Goal: Information Seeking & Learning: Learn about a topic

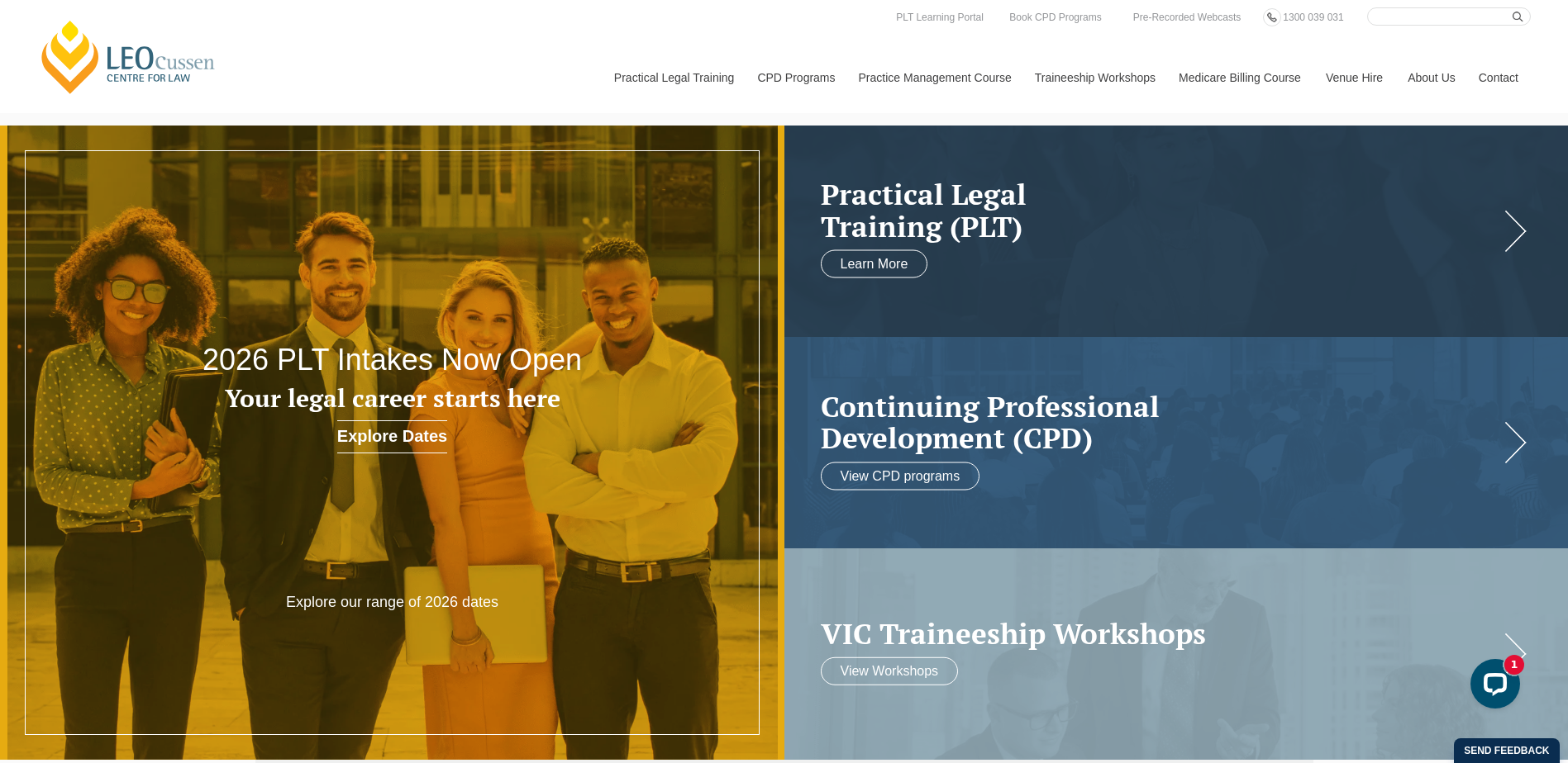
click at [1396, 17] on input "Search here" at bounding box center [1449, 17] width 163 height 18
type input "commercial"
click at [1513, 7] on button "submit" at bounding box center [1522, 17] width 18 height 18
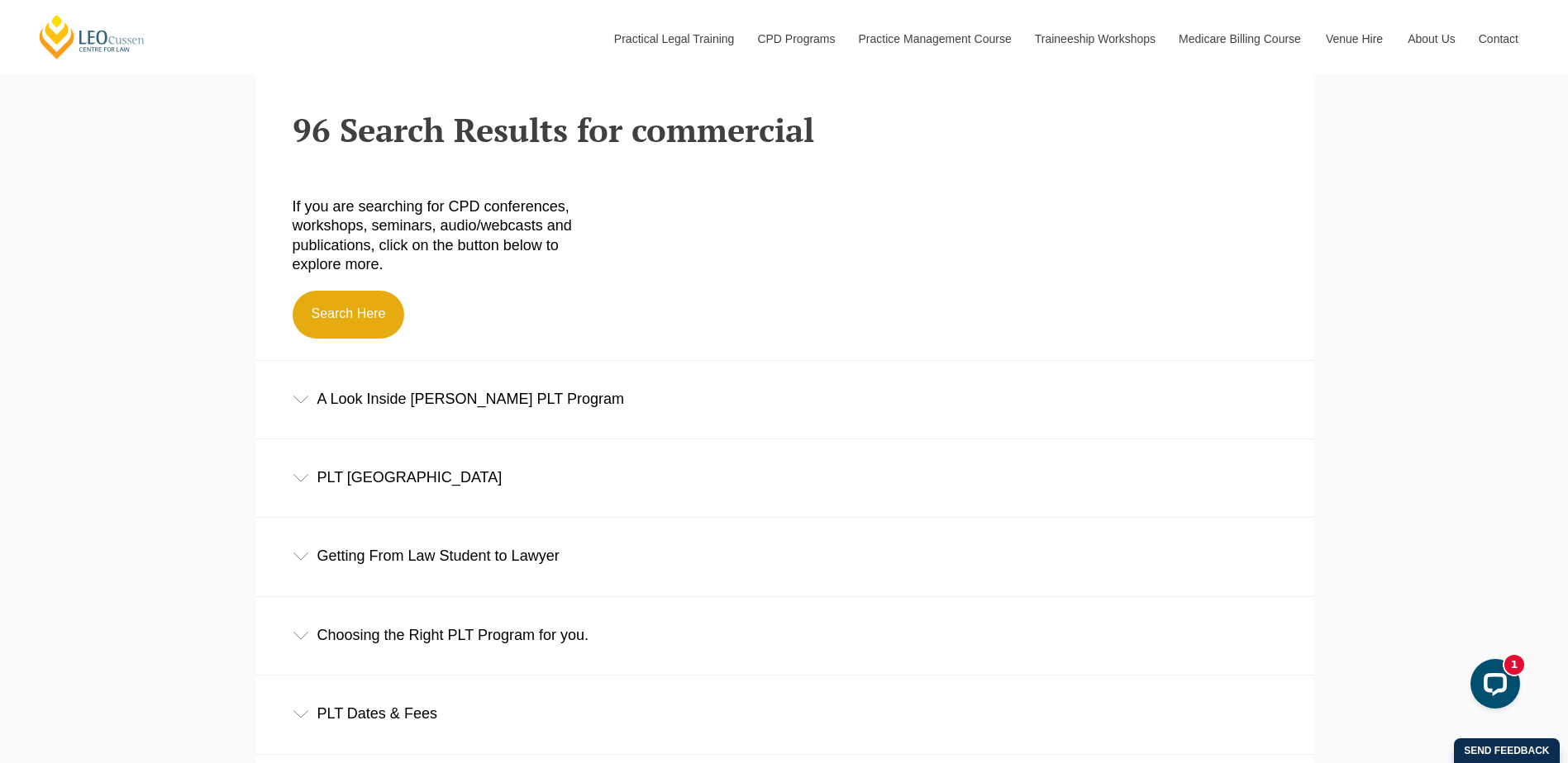
scroll to position [413, 0]
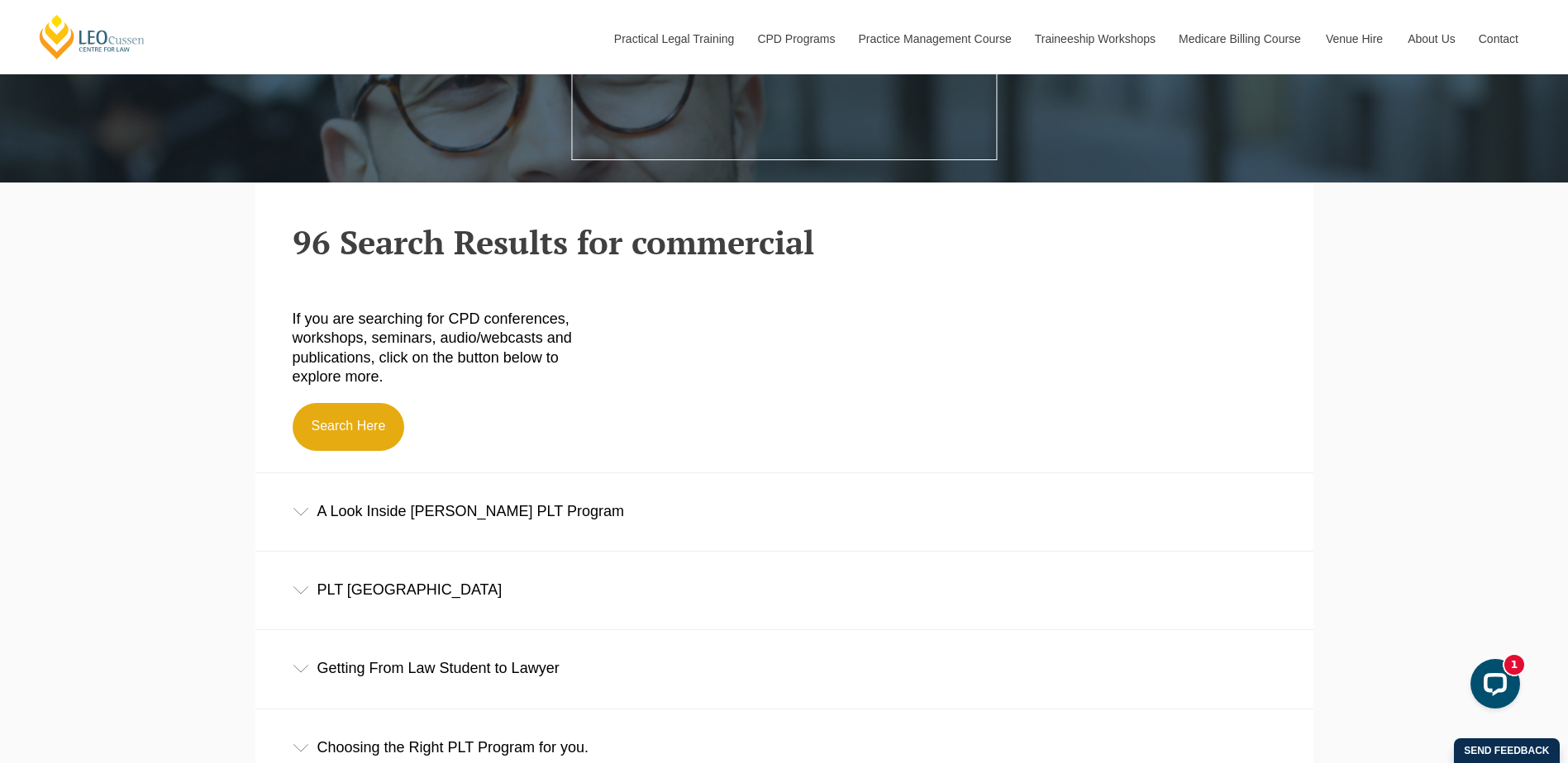
click at [450, 511] on div "A Look Inside [PERSON_NAME] PLT Program" at bounding box center [784, 512] width 1058 height 77
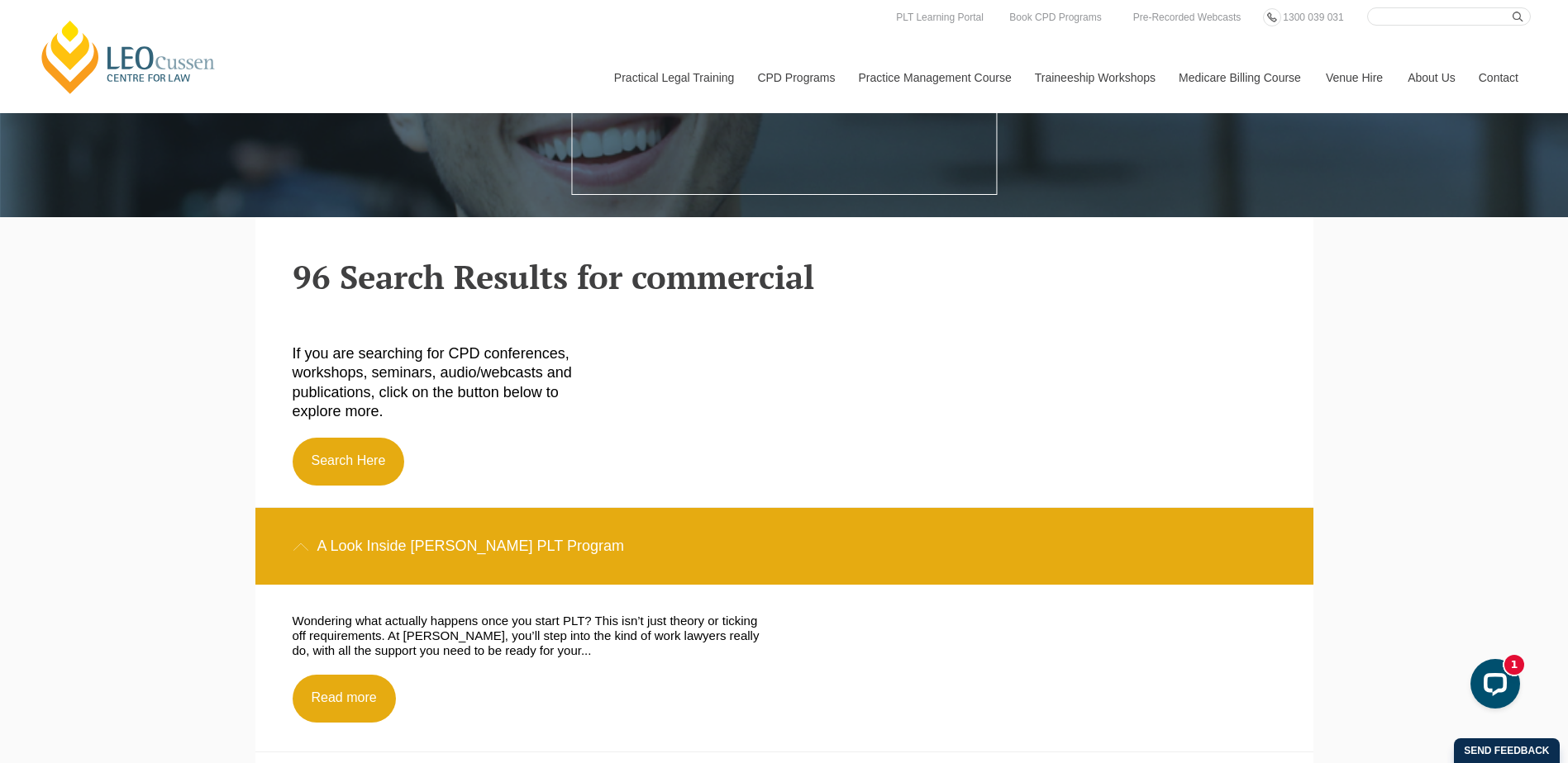
scroll to position [0, 0]
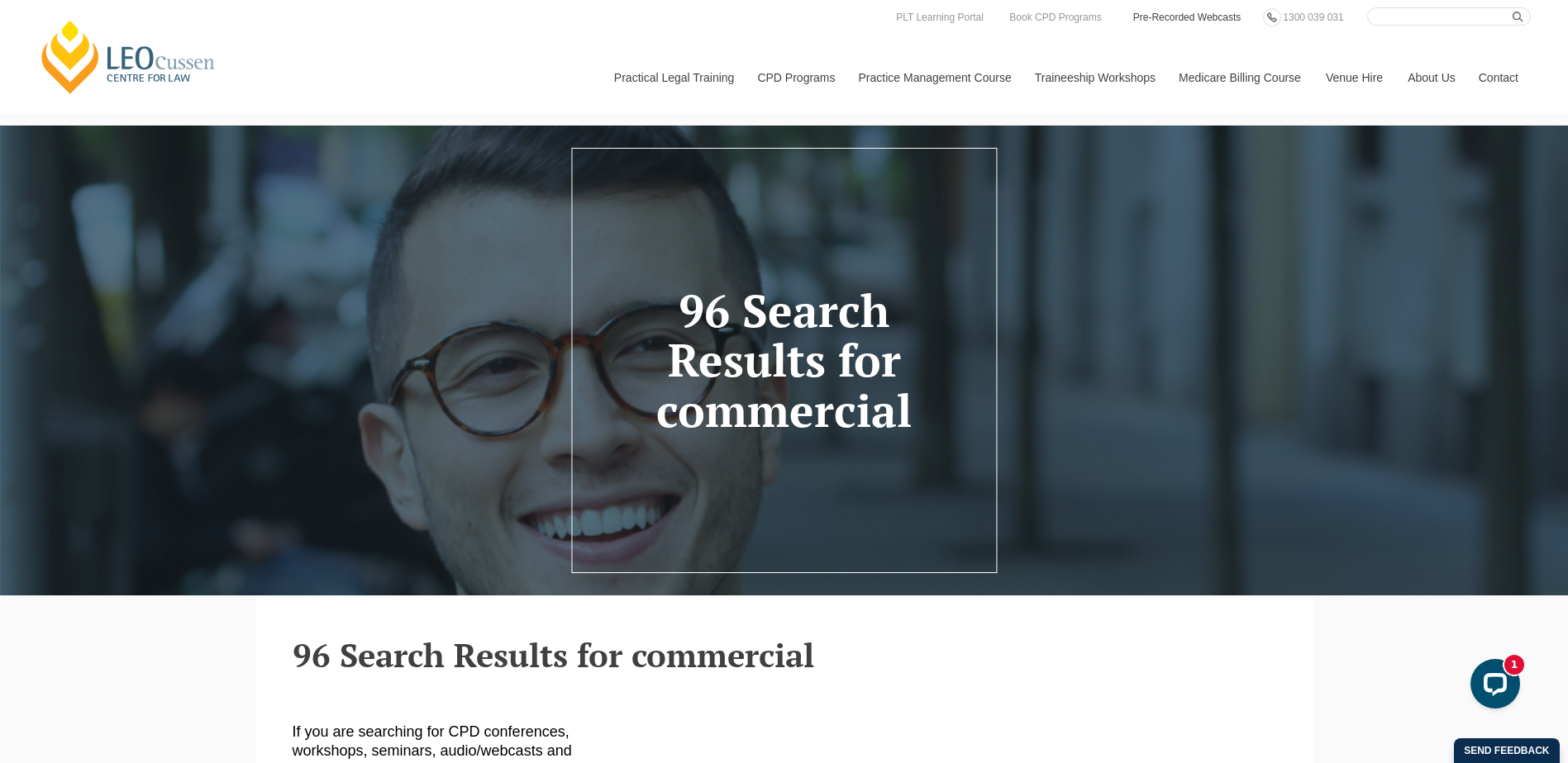
click at [1187, 10] on link "Pre-Recorded Webcasts" at bounding box center [1187, 17] width 112 height 18
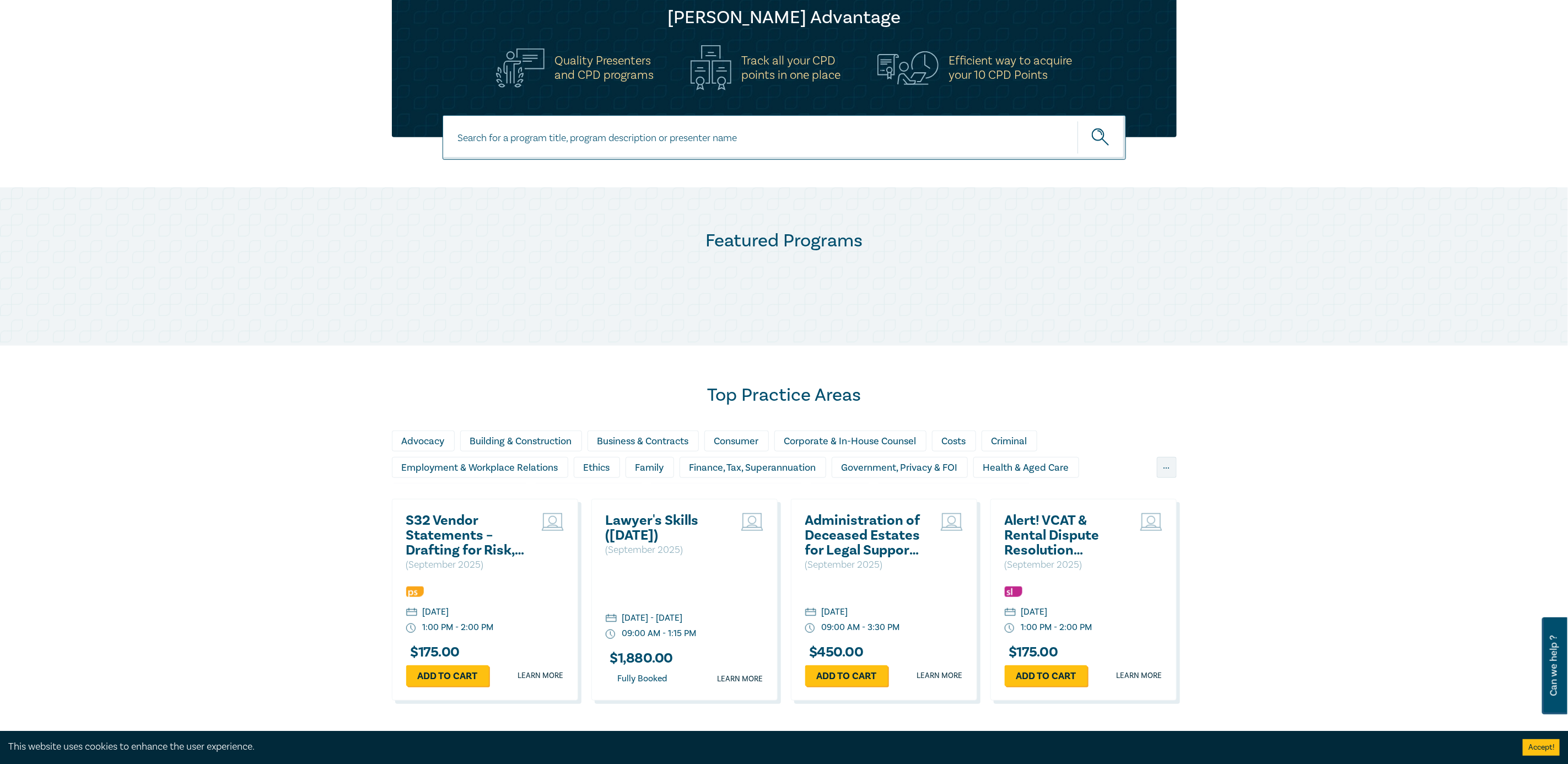
scroll to position [331, 0]
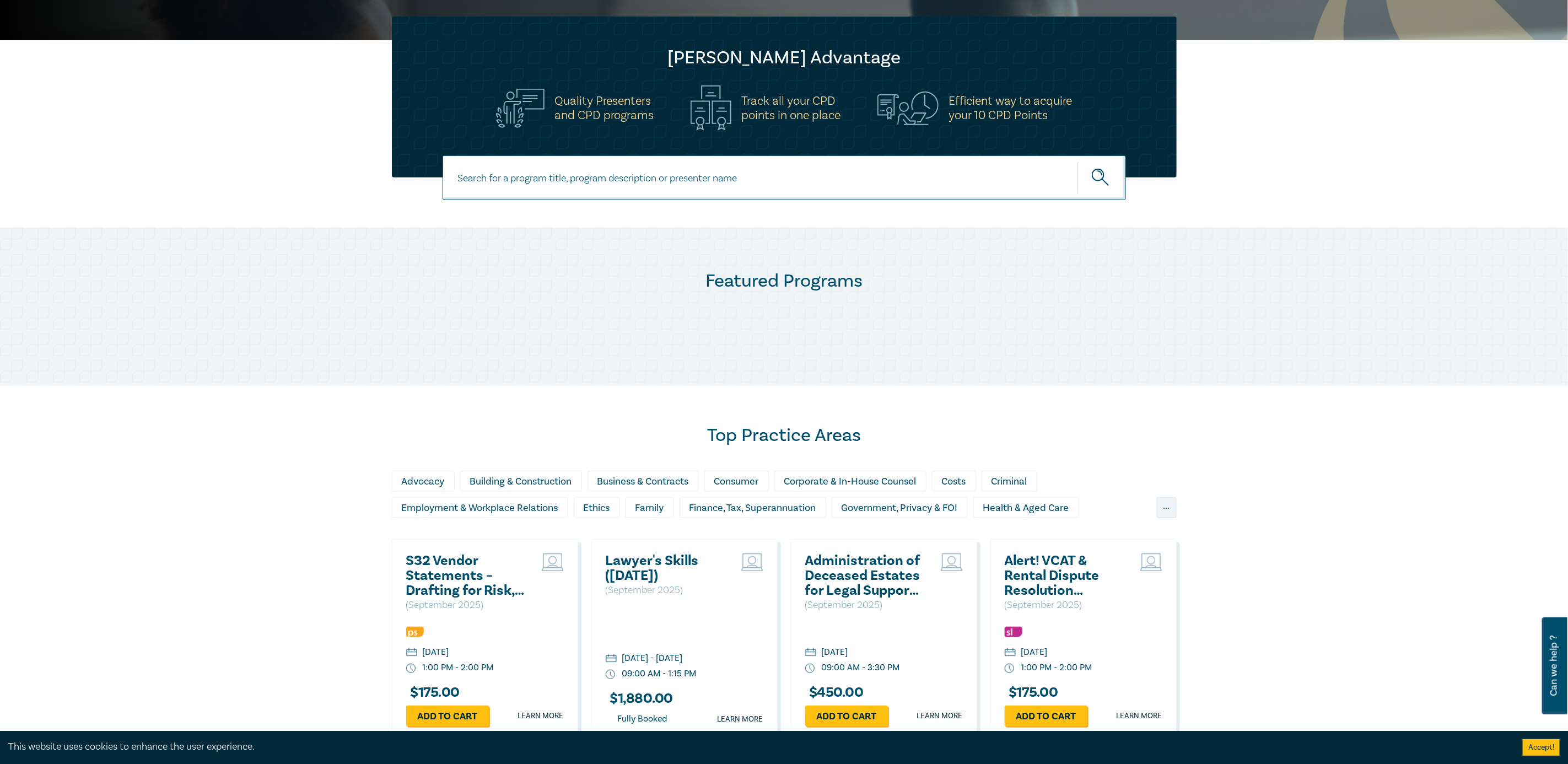
click at [667, 172] on input at bounding box center [784, 177] width 683 height 45
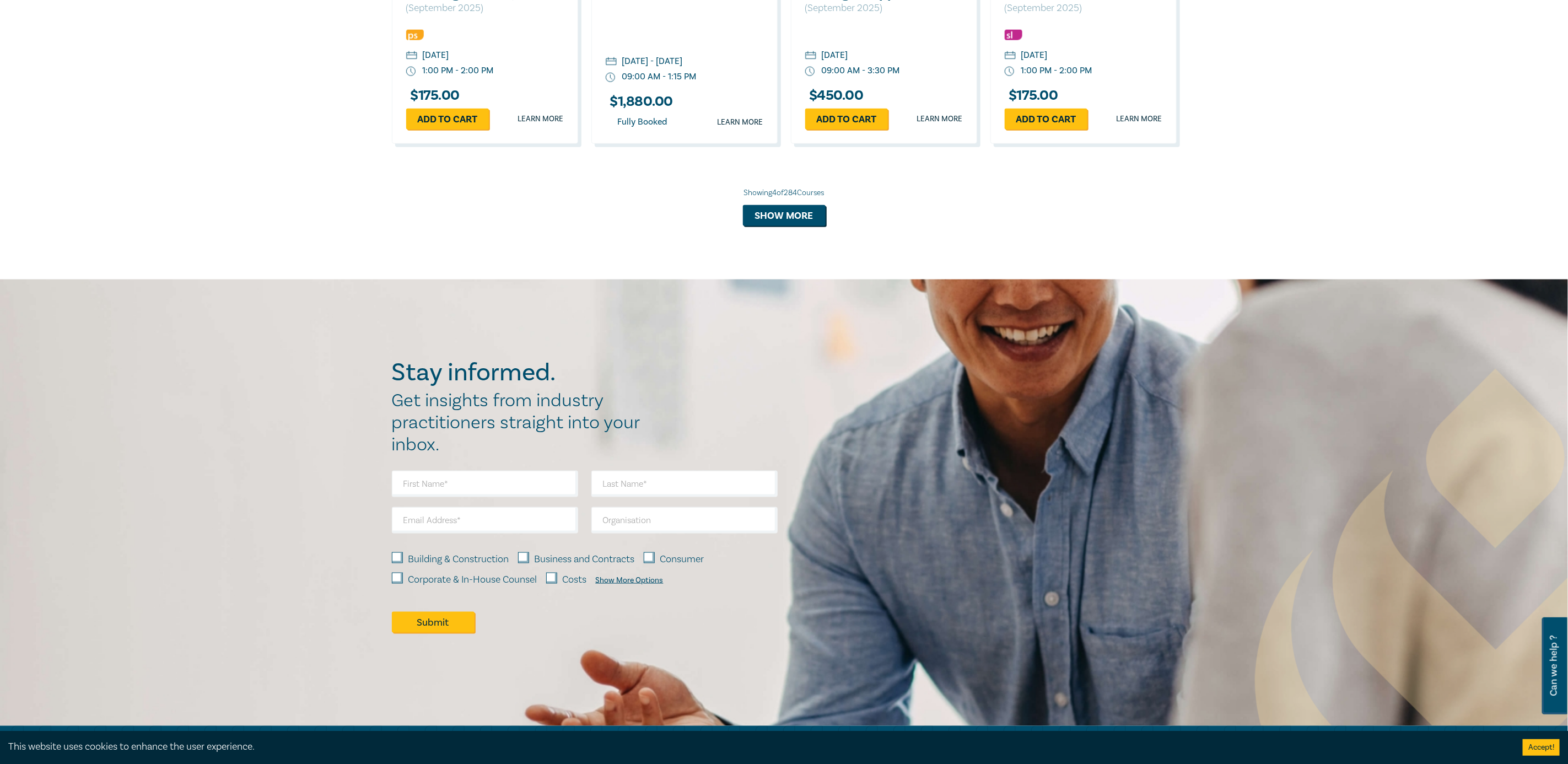
scroll to position [869, 0]
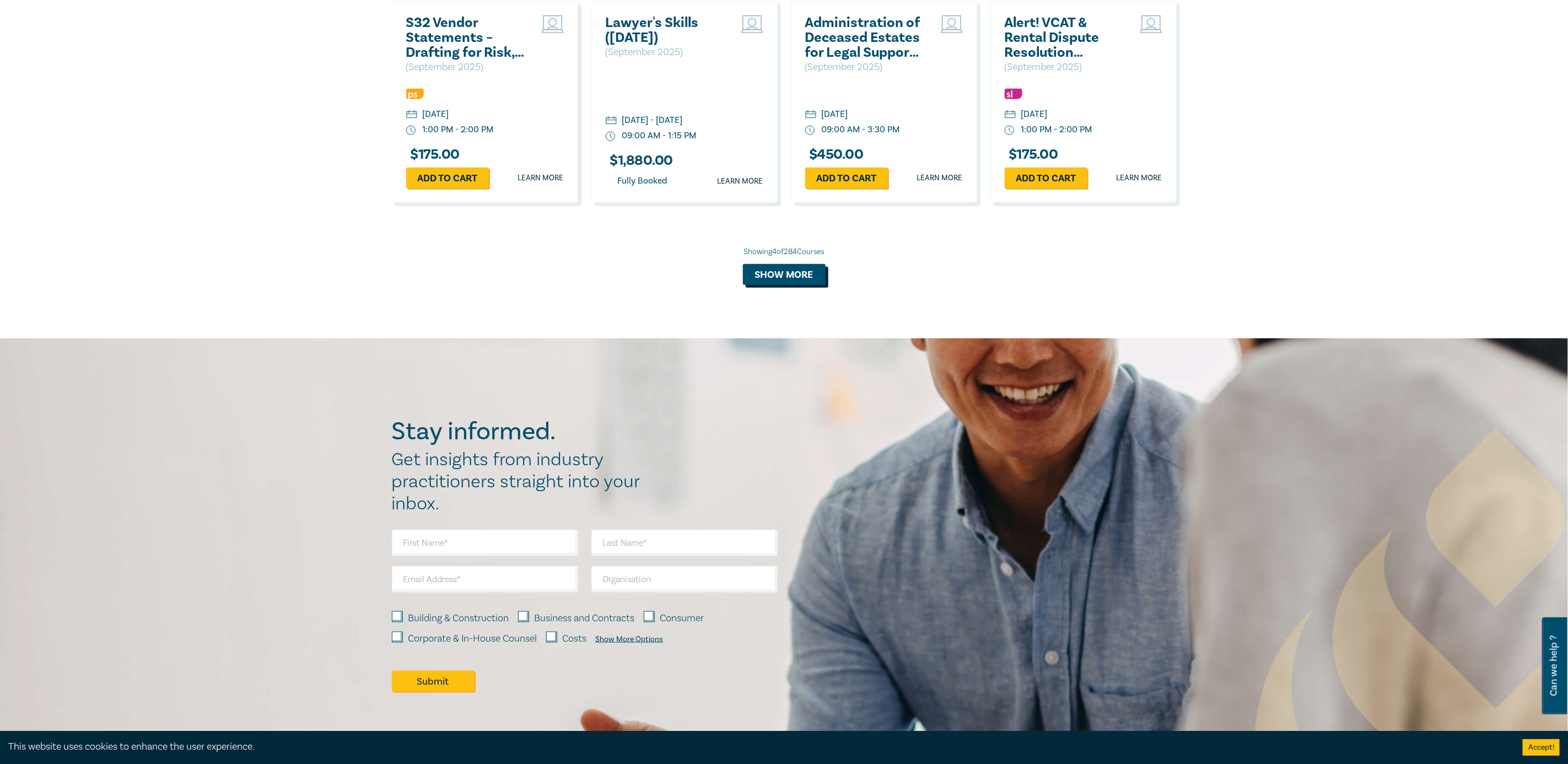
click at [814, 272] on button "Show more" at bounding box center [784, 275] width 83 height 21
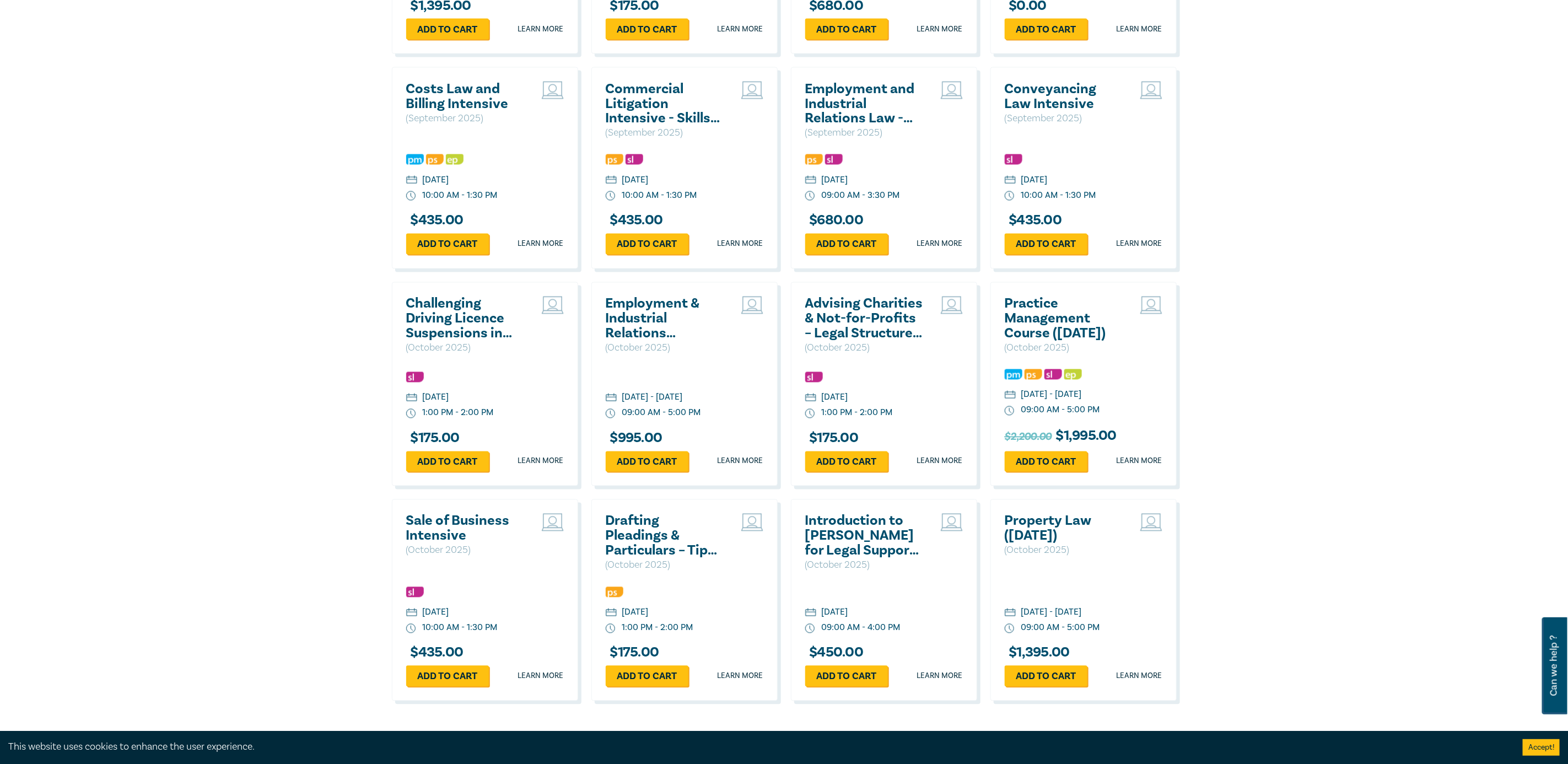
scroll to position [1612, 0]
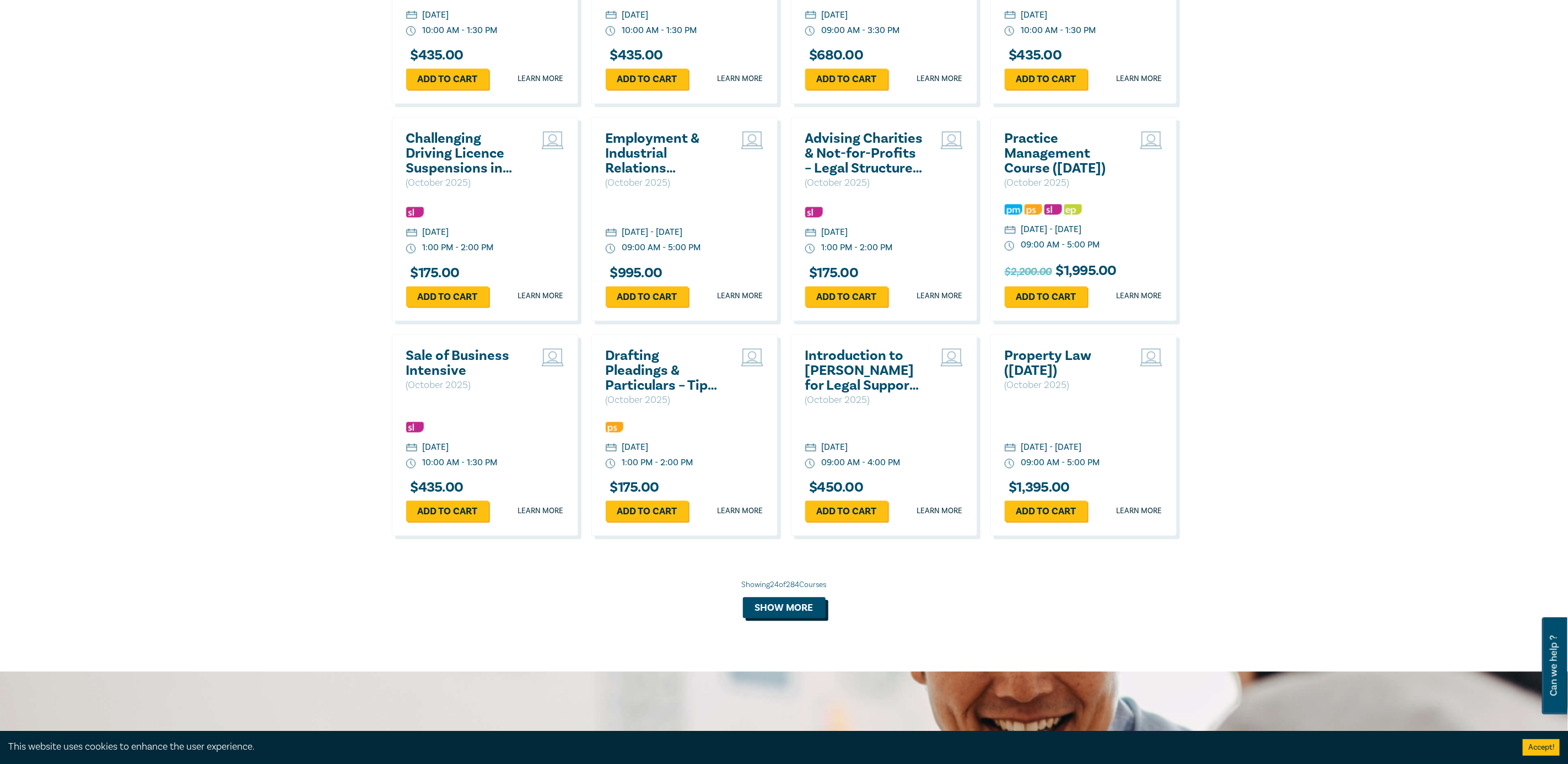
click at [763, 615] on button "Show more" at bounding box center [784, 607] width 83 height 21
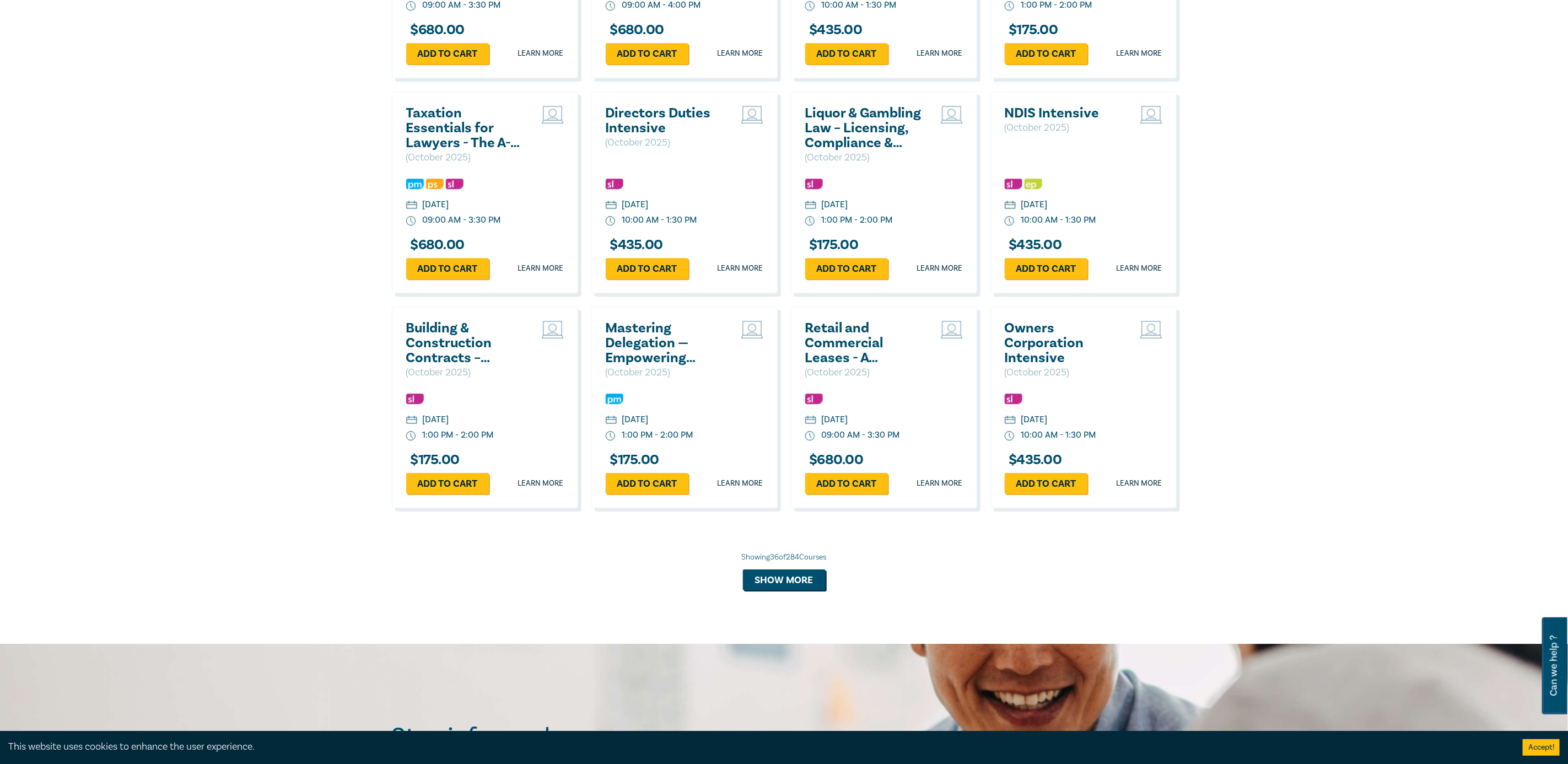
scroll to position [2356, 0]
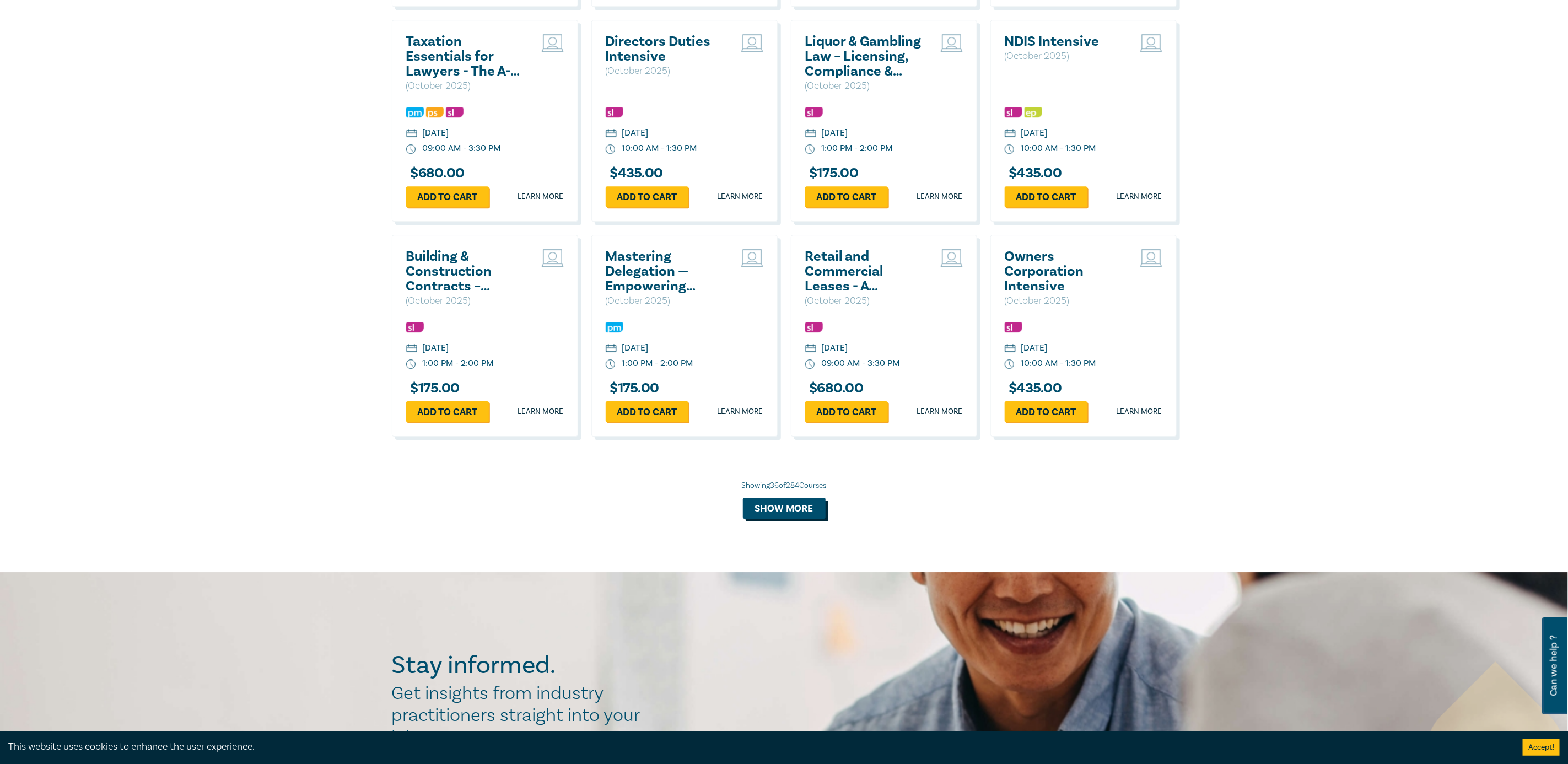
click at [779, 519] on button "Show more" at bounding box center [784, 508] width 83 height 21
